Goal: Check status: Check status

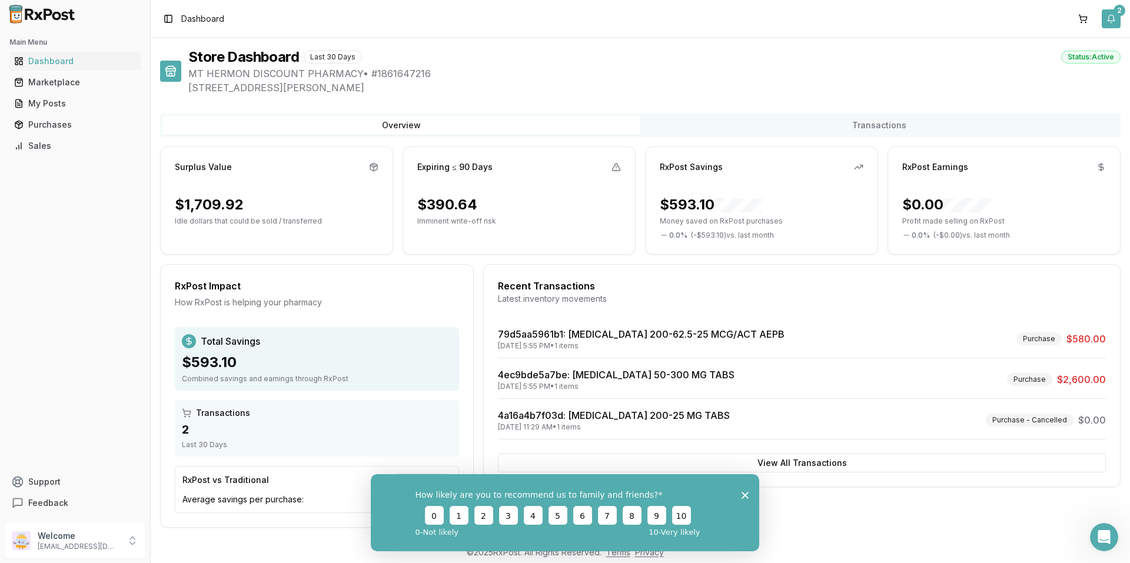
click at [1105, 16] on button "2" at bounding box center [1111, 18] width 19 height 19
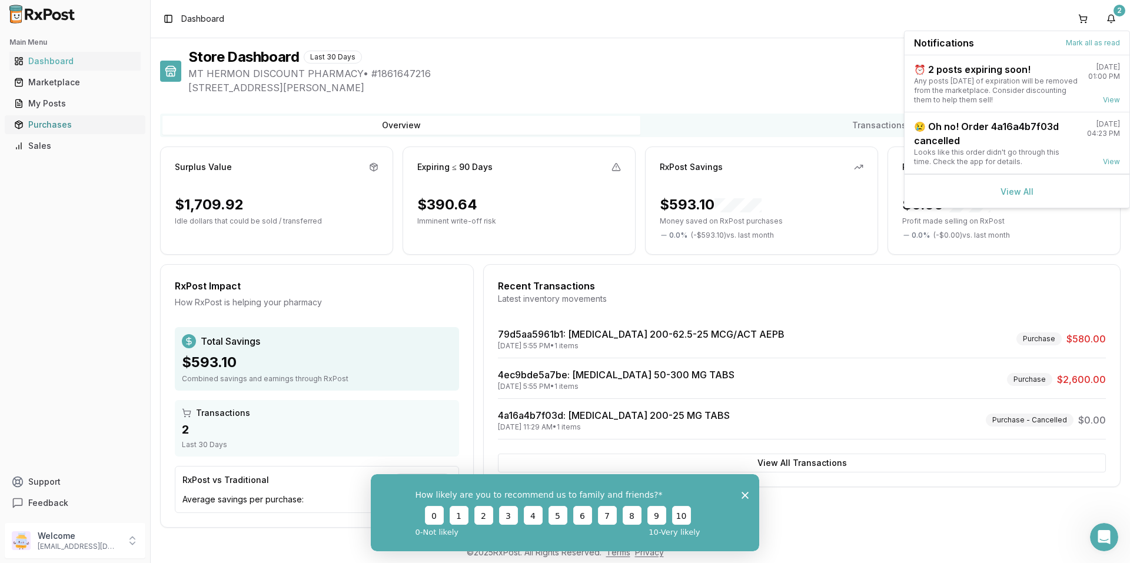
click at [51, 120] on div "Purchases" at bounding box center [75, 125] width 122 height 12
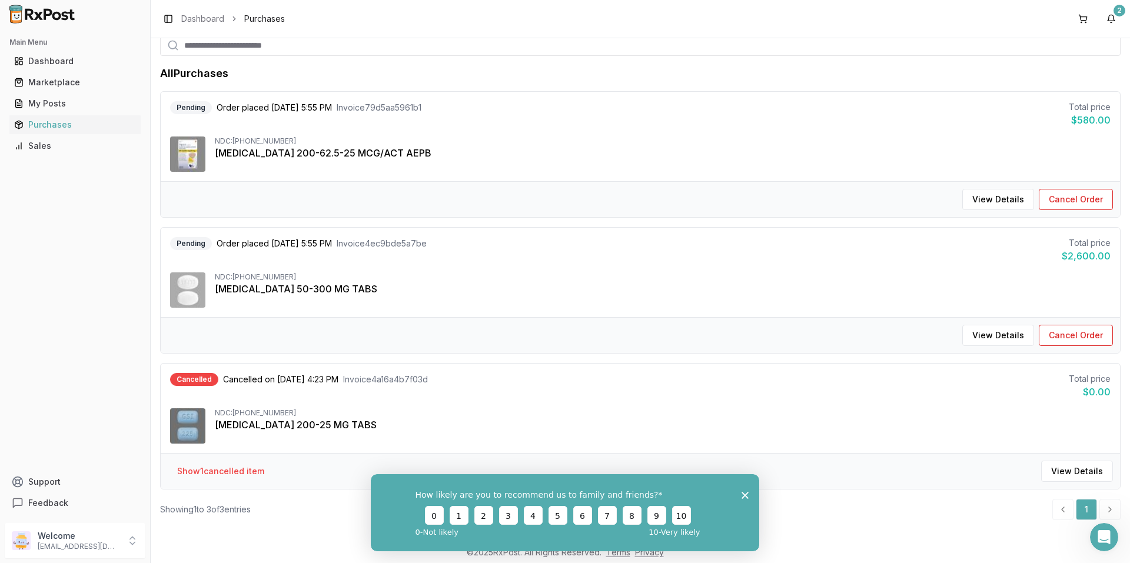
scroll to position [88, 0]
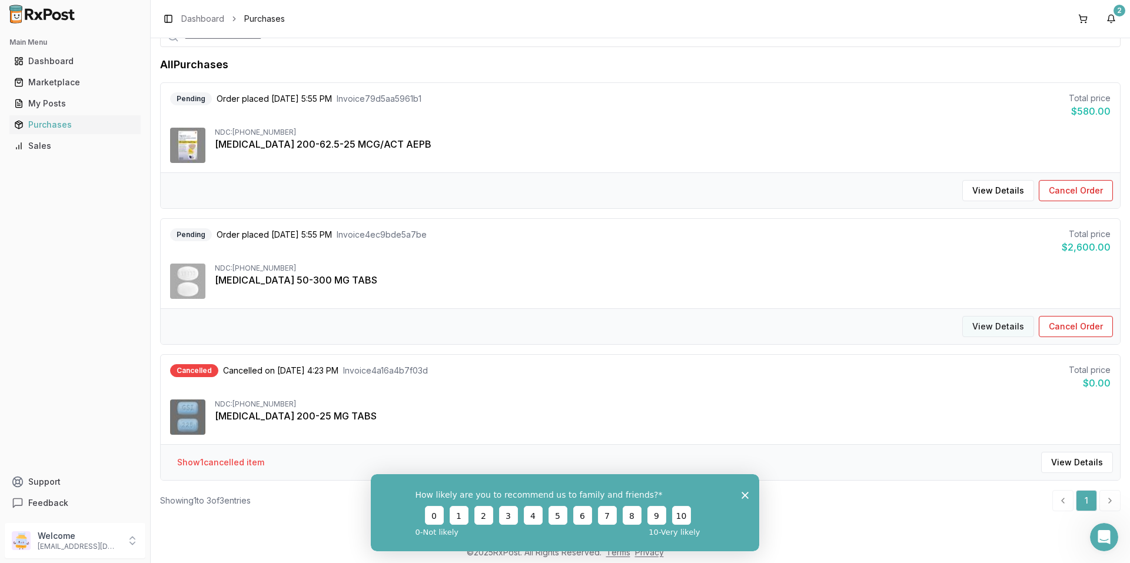
click at [1007, 326] on button "View Details" at bounding box center [998, 326] width 72 height 21
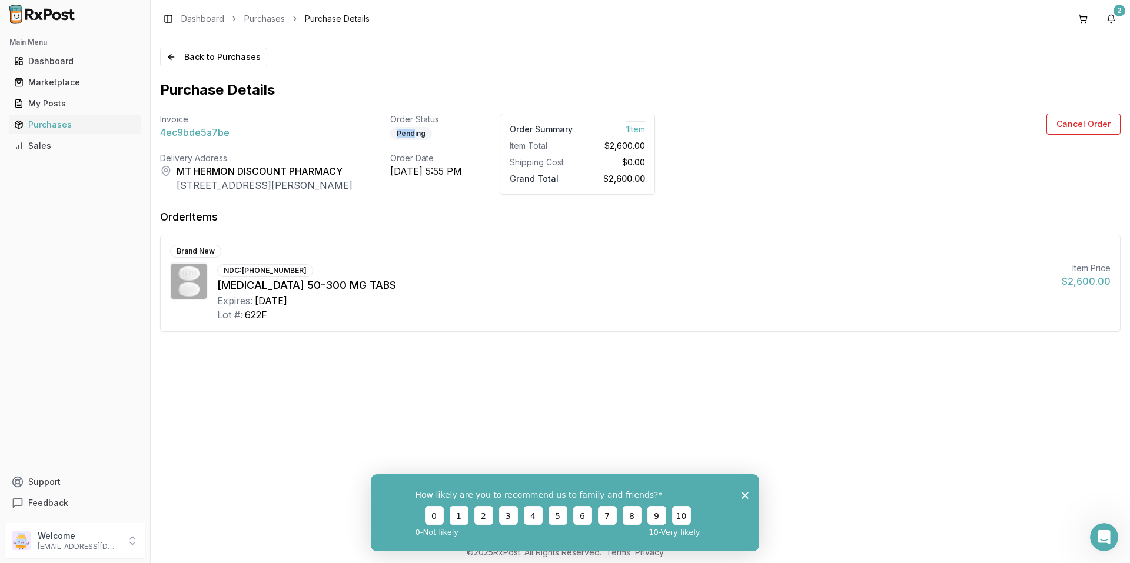
drag, startPoint x: 440, startPoint y: 134, endPoint x: 410, endPoint y: 129, distance: 29.7
click at [410, 129] on div "Invoice 4ec9bde5a7be Order Status Pending Order Summary 1 Item Item Total $2,60…" at bounding box center [407, 154] width 495 height 81
click at [405, 129] on div "Invoice 4ec9bde5a7be Order Status Pending Order Summary 1 Item Item Total $2,60…" at bounding box center [407, 154] width 495 height 81
drag, startPoint x: 459, startPoint y: 136, endPoint x: 343, endPoint y: 175, distance: 123.0
click at [343, 175] on div "Invoice 4ec9bde5a7be Order Status Pending Order Summary 1 Item Item Total $2,60…" at bounding box center [407, 154] width 495 height 81
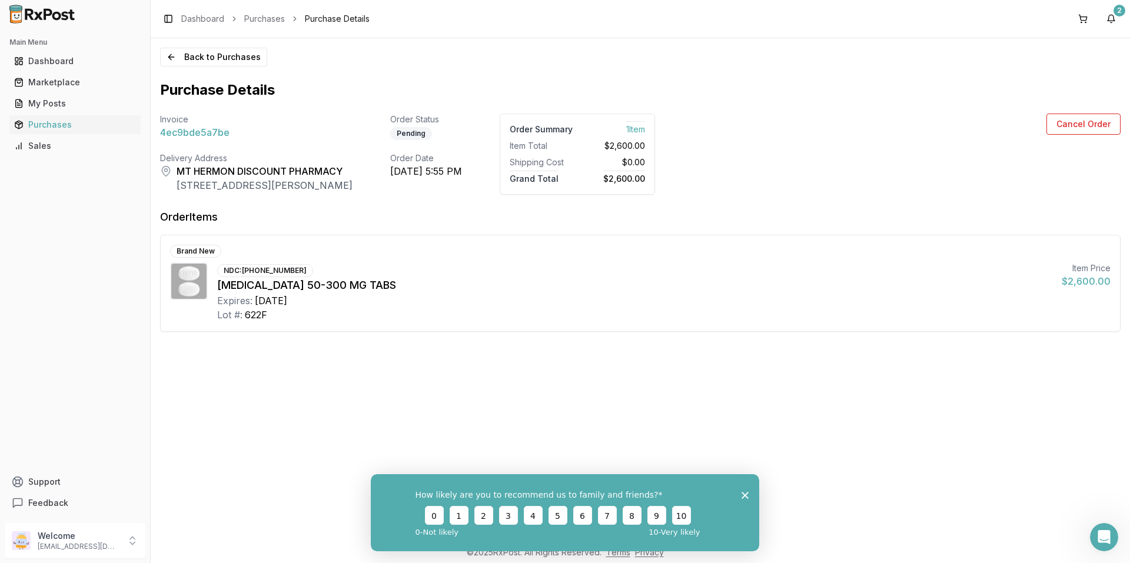
drag, startPoint x: 343, startPoint y: 175, endPoint x: 466, endPoint y: 155, distance: 125.2
click at [462, 155] on div "Order Date" at bounding box center [426, 158] width 72 height 12
click at [301, 390] on div "Back to Purchases Purchase Details Invoice 4ec9bde5a7be Order Status Pending Or…" at bounding box center [640, 289] width 979 height 502
click at [310, 377] on div "Back to Purchases Purchase Details Invoice 4ec9bde5a7be Order Status Pending Or…" at bounding box center [640, 289] width 979 height 502
click at [338, 343] on div "Back to Purchases Purchase Details Invoice 4ec9bde5a7be Order Status Pending Or…" at bounding box center [640, 289] width 979 height 502
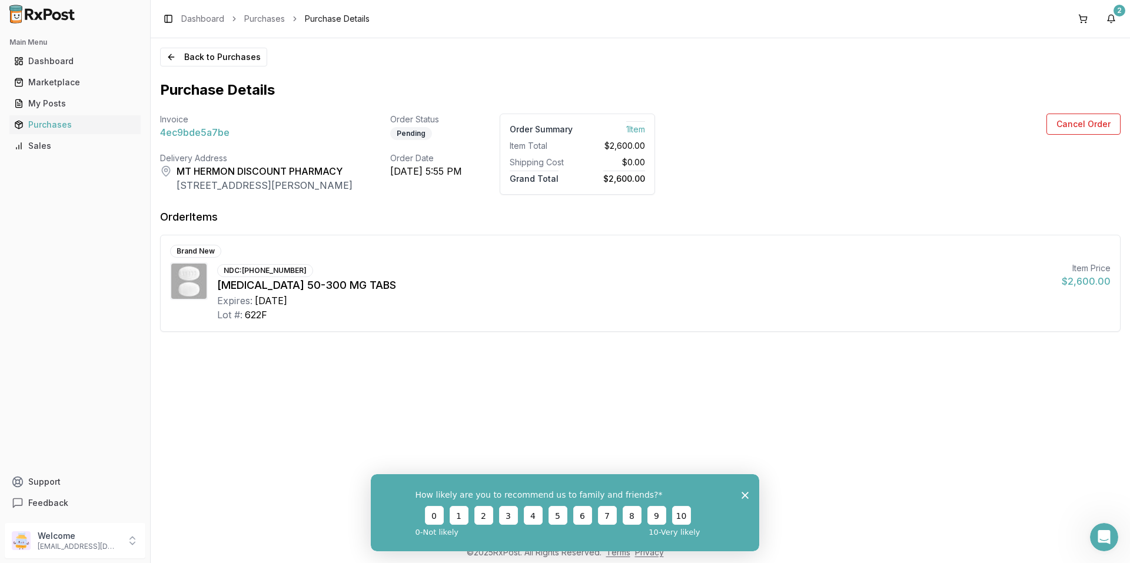
click at [338, 343] on div "Back to Purchases Purchase Details Invoice 4ec9bde5a7be Order Status Pending Or…" at bounding box center [640, 289] width 979 height 502
click at [471, 364] on div "Back to Purchases Purchase Details Invoice 4ec9bde5a7be Order Status Pending Or…" at bounding box center [640, 289] width 979 height 502
